Goal: Find specific page/section: Find specific page/section

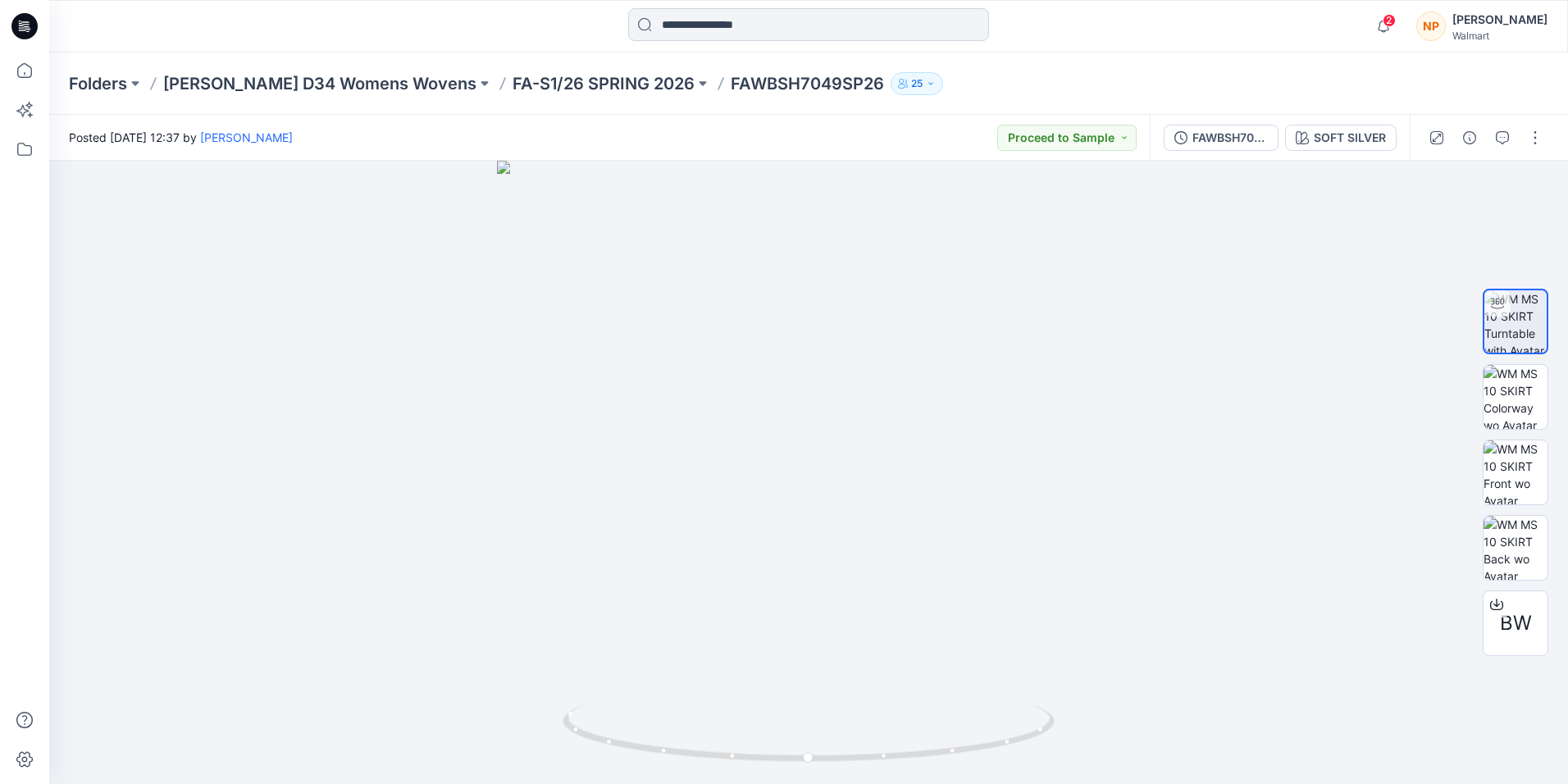
click at [730, 24] on input at bounding box center [808, 25] width 361 height 33
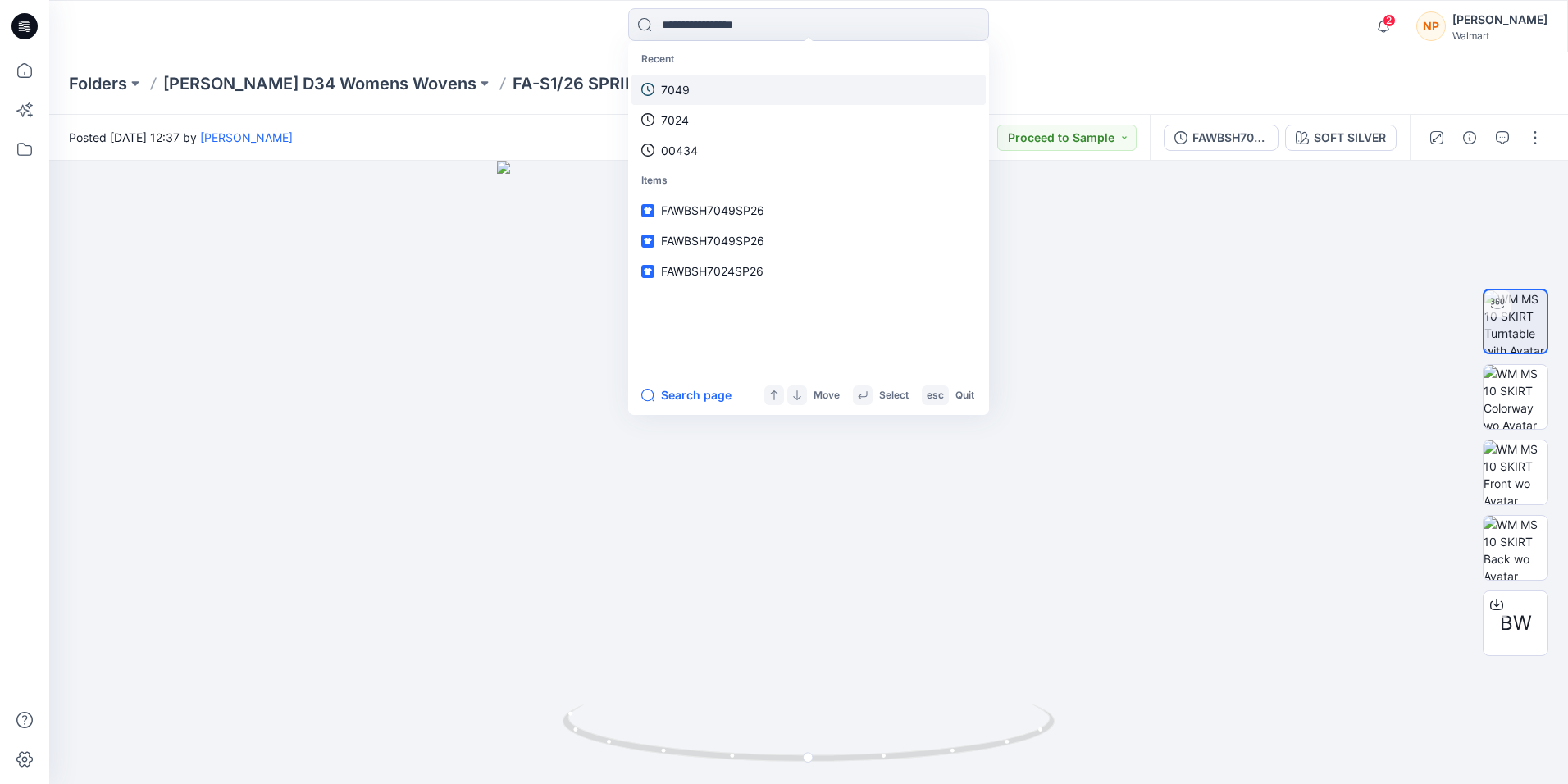
click at [685, 90] on p "7049" at bounding box center [675, 90] width 29 height 17
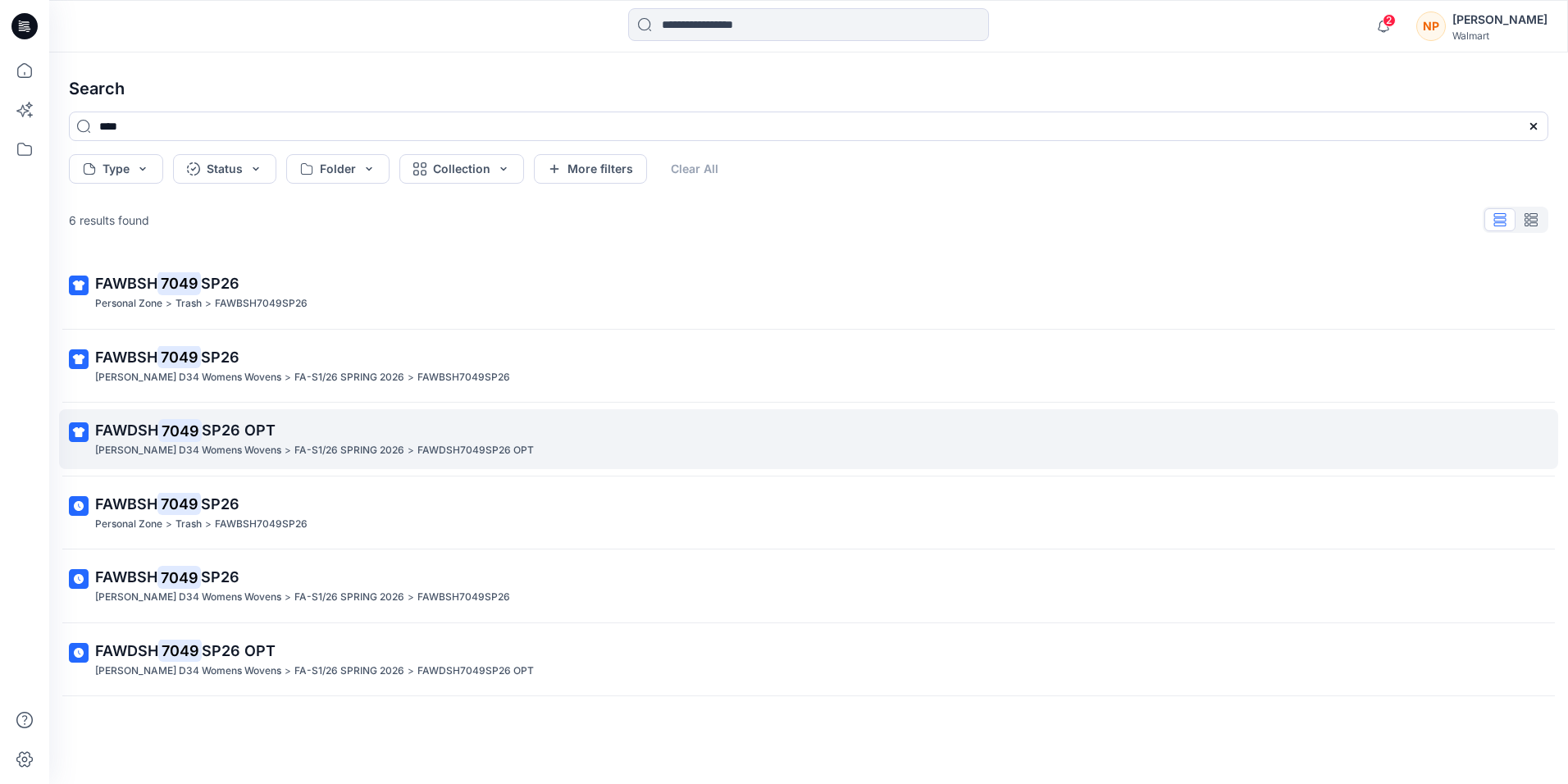
click at [209, 431] on span "SP26 OPT" at bounding box center [238, 430] width 74 height 17
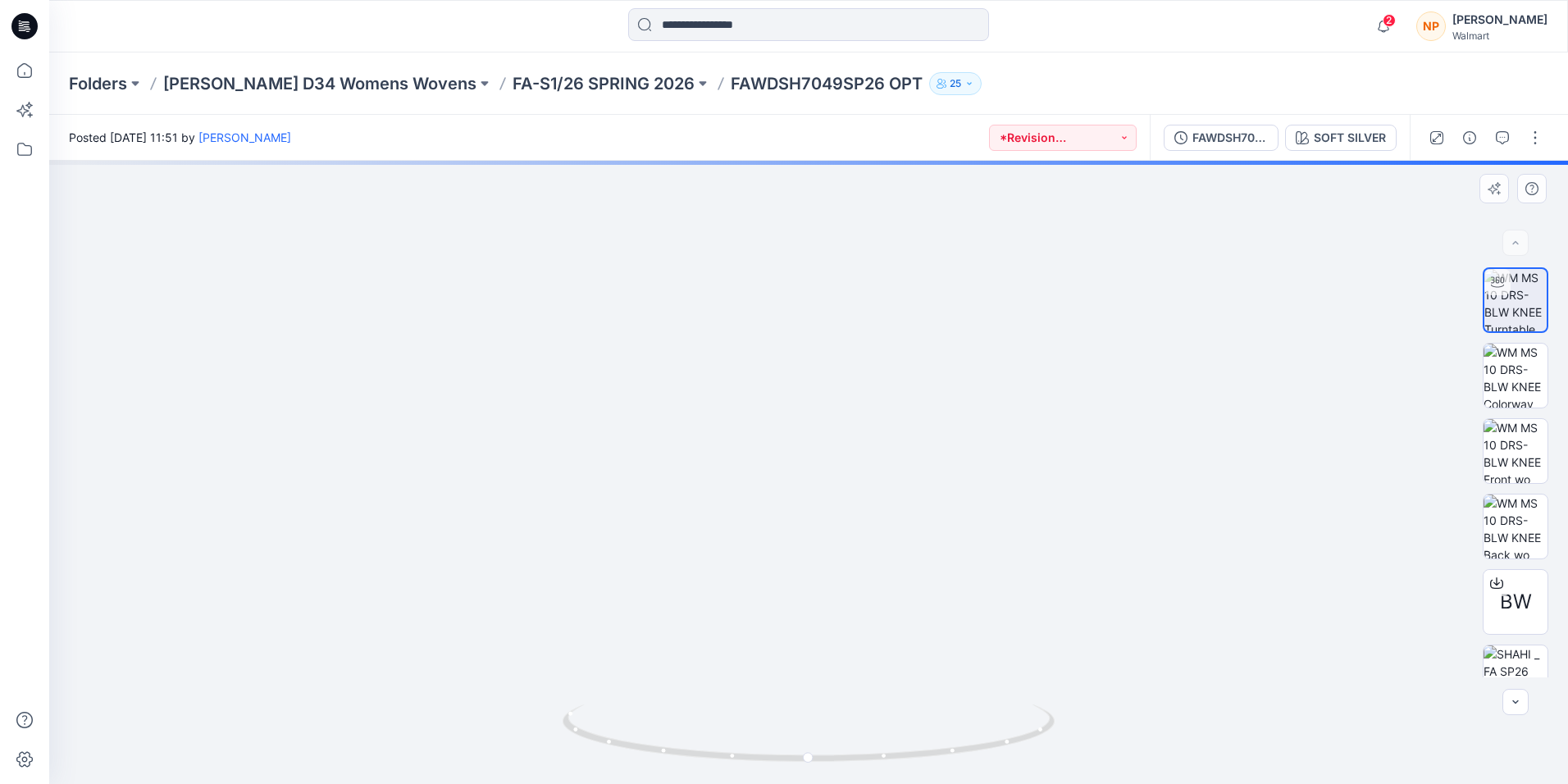
drag, startPoint x: 856, startPoint y: 408, endPoint x: 857, endPoint y: 540, distance: 132.0
click at [856, 552] on img at bounding box center [808, 401] width 1179 height 765
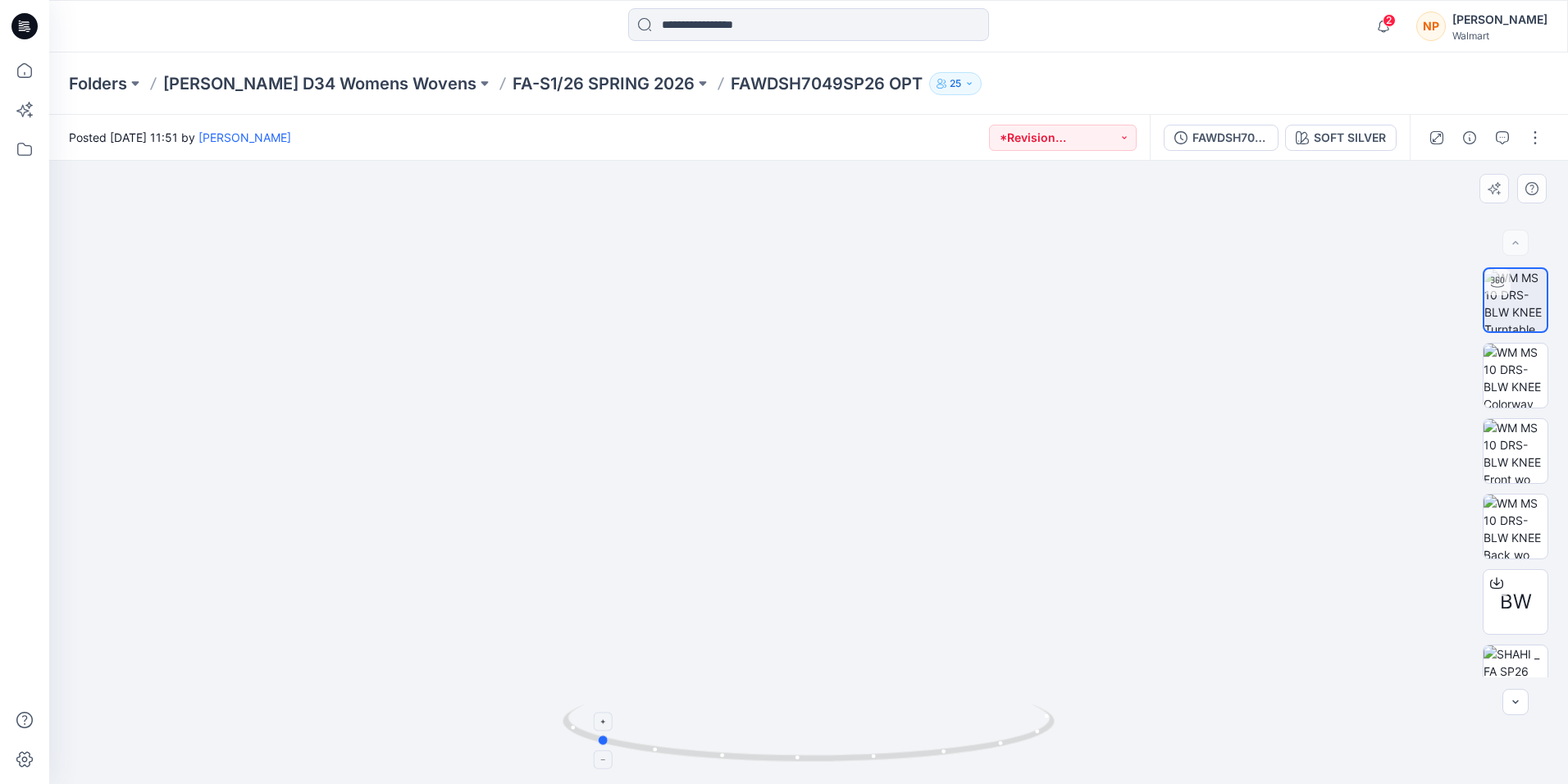
drag, startPoint x: 896, startPoint y: 760, endPoint x: 683, endPoint y: 756, distance: 213.0
click at [683, 756] on icon at bounding box center [810, 735] width 496 height 61
drag, startPoint x: 836, startPoint y: 525, endPoint x: 855, endPoint y: 249, distance: 276.7
click at [854, 261] on img at bounding box center [808, 230] width 1380 height 1107
drag, startPoint x: 836, startPoint y: 759, endPoint x: 919, endPoint y: 765, distance: 83.2
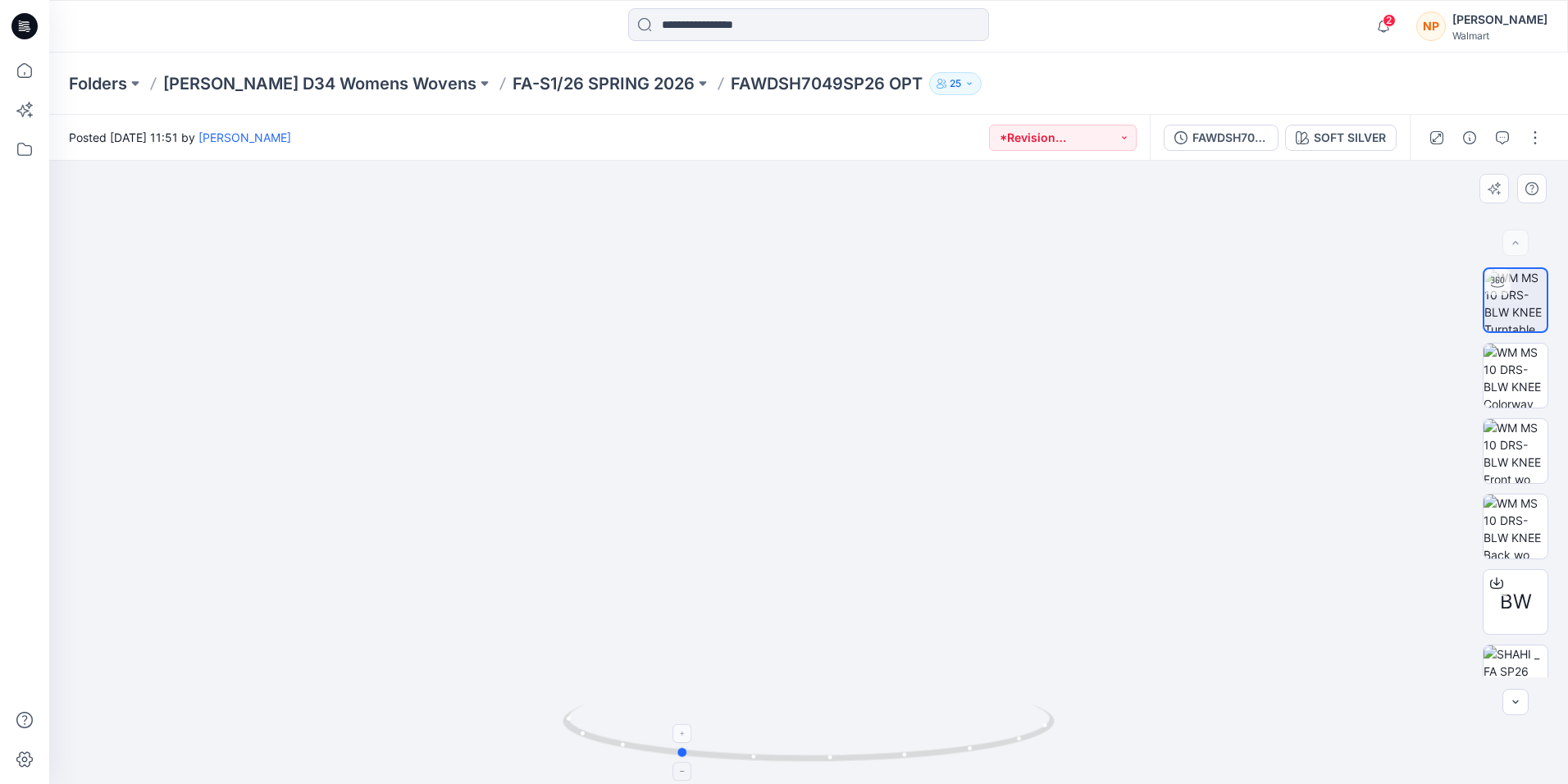
click at [919, 765] on icon at bounding box center [810, 735] width 496 height 61
drag, startPoint x: 810, startPoint y: 758, endPoint x: 976, endPoint y: 758, distance: 166.0
click at [976, 758] on icon at bounding box center [810, 735] width 496 height 61
